Goal: Find specific page/section: Find specific page/section

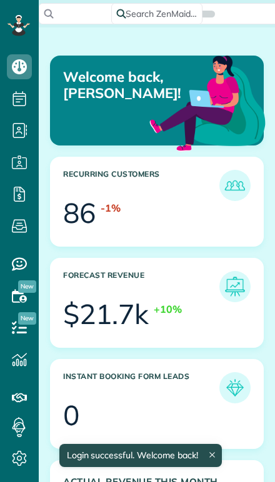
scroll to position [89, 200]
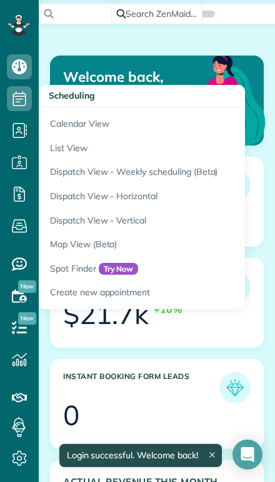
click at [56, 119] on link "Calendar View" at bounding box center [195, 121] width 312 height 29
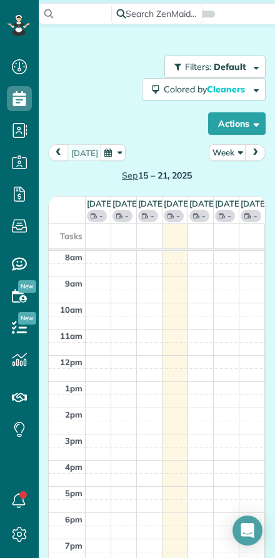
scroll to position [6, 6]
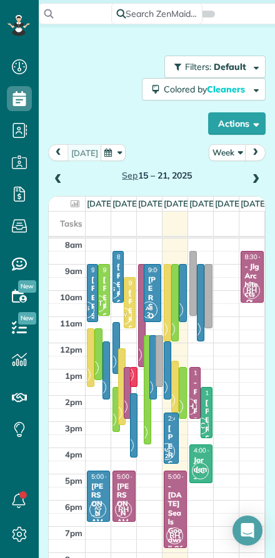
click at [223, 119] on button "Actions" at bounding box center [236, 123] width 57 height 22
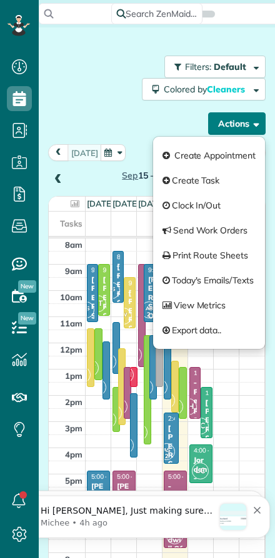
scroll to position [0, 0]
click at [137, 116] on div "Filters: Default Colored by Cleaners Color by Cleaner Color by Team Color by St…" at bounding box center [156, 95] width 217 height 79
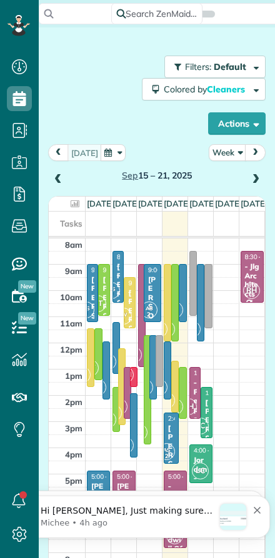
click at [223, 155] on button "Week" at bounding box center [226, 152] width 37 height 17
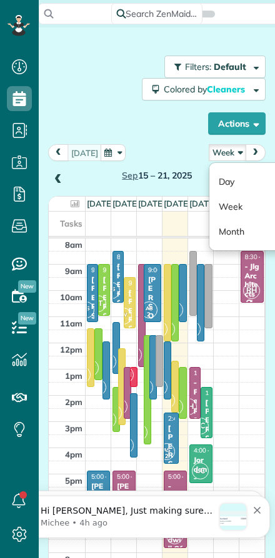
click at [224, 178] on link "Day" at bounding box center [258, 181] width 99 height 25
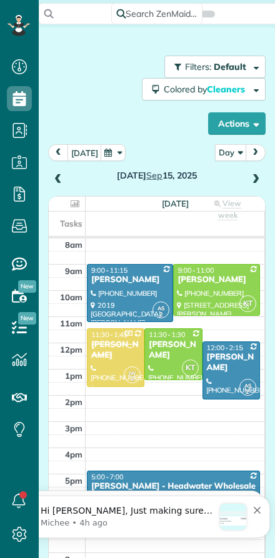
click at [77, 150] on button "[DATE]" at bounding box center [84, 152] width 34 height 17
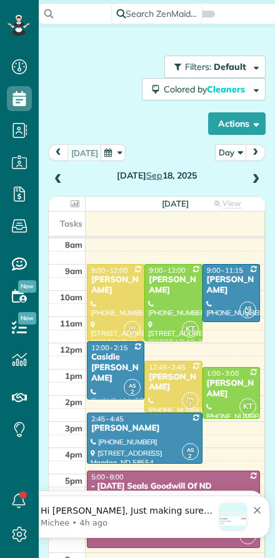
click at [250, 180] on span at bounding box center [255, 179] width 14 height 11
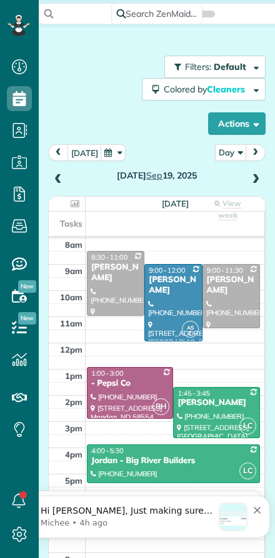
click at [61, 178] on span at bounding box center [58, 179] width 14 height 11
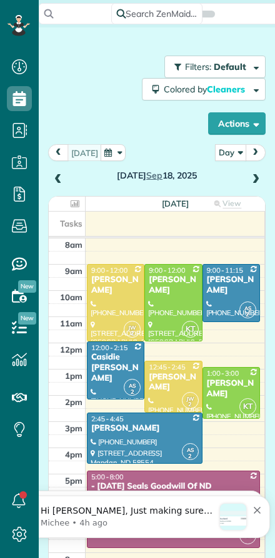
click at [252, 173] on span at bounding box center [255, 179] width 14 height 19
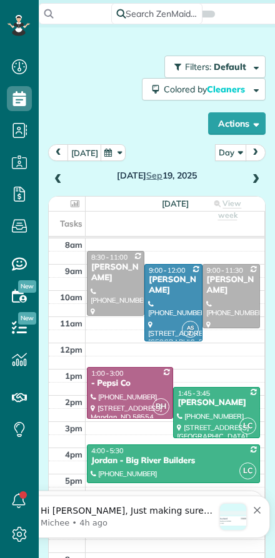
click at [62, 173] on span at bounding box center [58, 179] width 14 height 19
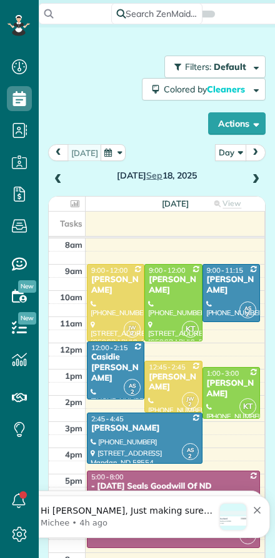
click at [250, 185] on span at bounding box center [255, 179] width 14 height 11
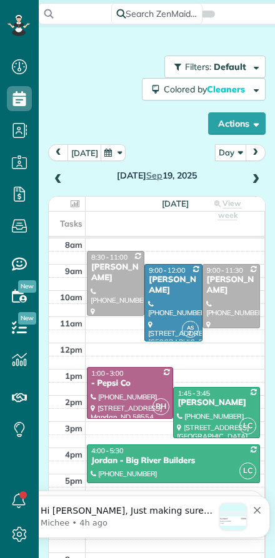
click at [250, 182] on span at bounding box center [255, 179] width 14 height 11
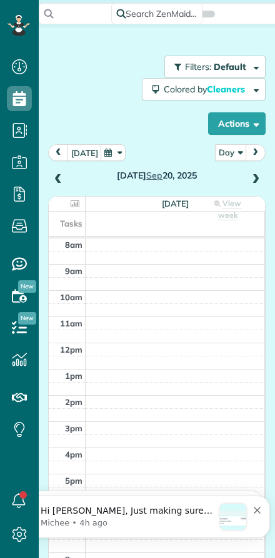
click at [250, 187] on span at bounding box center [255, 179] width 14 height 19
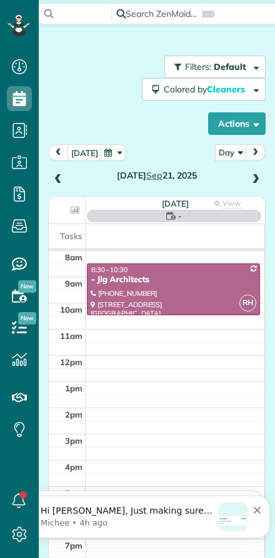
click at [249, 182] on span at bounding box center [255, 179] width 14 height 11
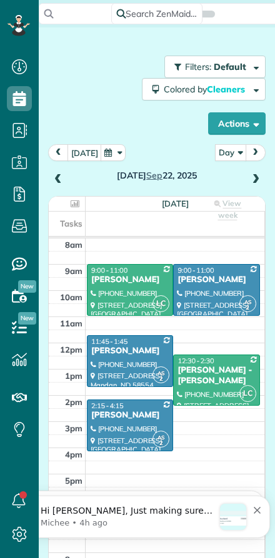
click at [251, 187] on span at bounding box center [255, 179] width 14 height 19
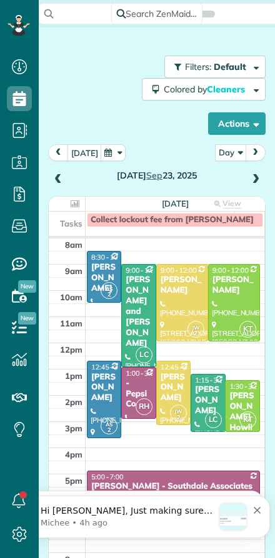
click at [256, 183] on span at bounding box center [255, 179] width 14 height 11
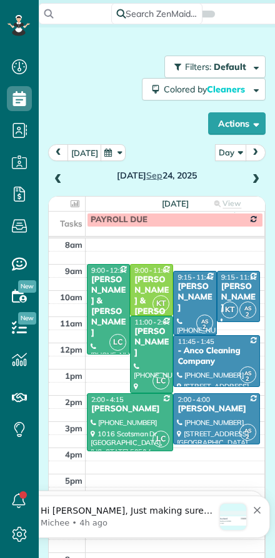
click at [57, 182] on span at bounding box center [58, 179] width 14 height 11
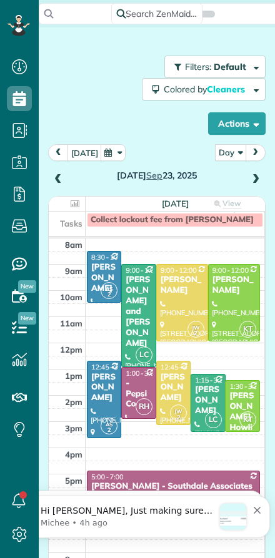
click at [253, 186] on span at bounding box center [255, 179] width 14 height 19
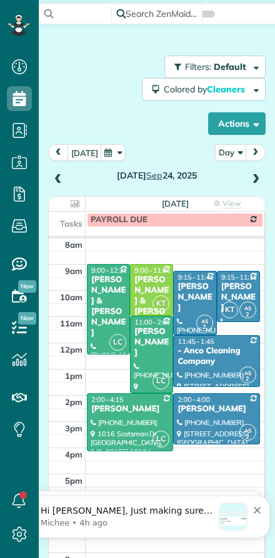
click at [249, 182] on span at bounding box center [255, 179] width 14 height 11
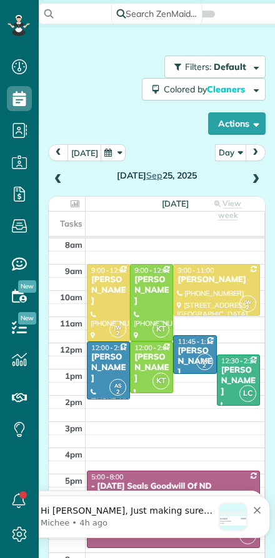
click at [256, 181] on span at bounding box center [255, 179] width 14 height 11
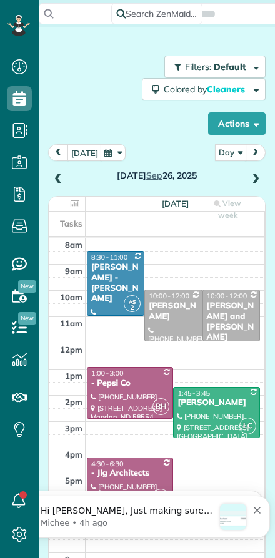
click at [249, 184] on span at bounding box center [255, 179] width 14 height 11
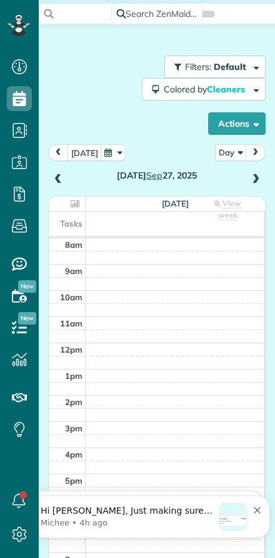
click at [250, 180] on span at bounding box center [255, 179] width 14 height 11
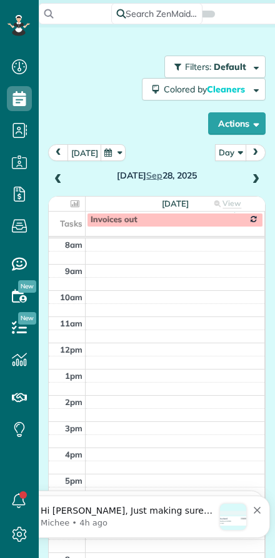
click at [253, 182] on span at bounding box center [255, 179] width 14 height 11
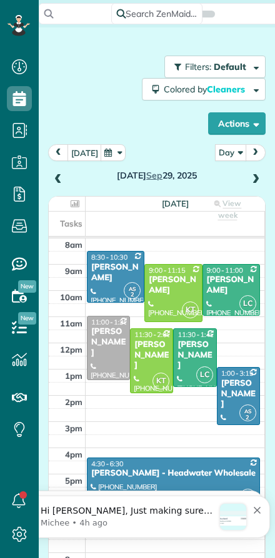
click at [251, 181] on span at bounding box center [255, 179] width 14 height 11
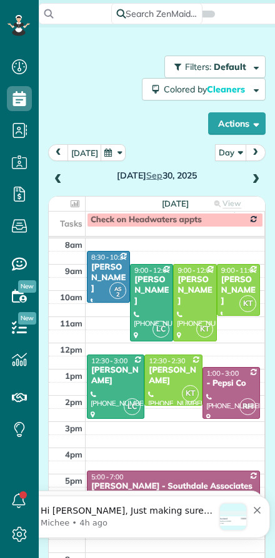
click at [250, 182] on span at bounding box center [255, 179] width 14 height 11
